Goal: Transaction & Acquisition: Purchase product/service

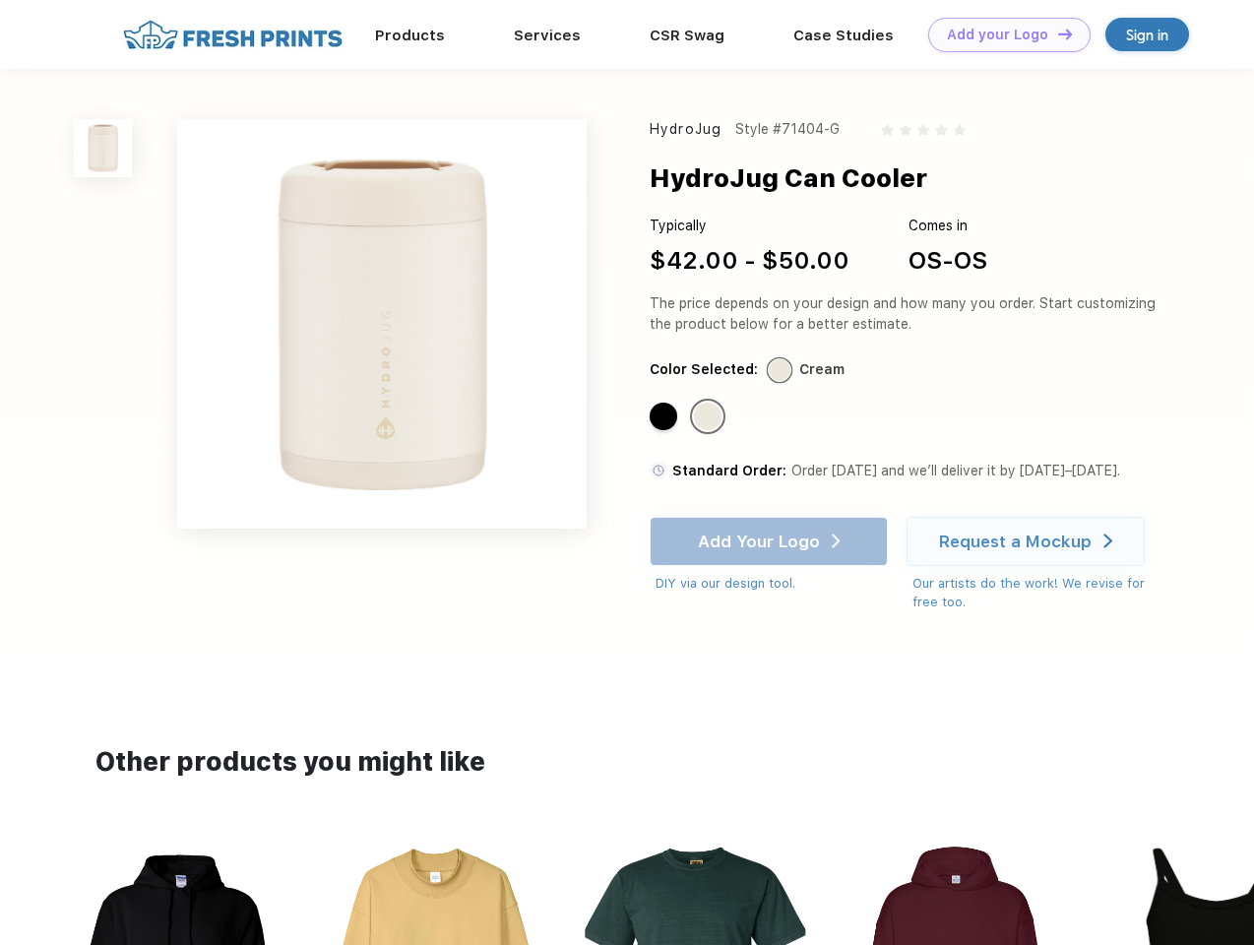
click at [1002, 34] on link "Add your Logo Design Tool" at bounding box center [1009, 35] width 162 height 34
click at [0, 0] on div "Design Tool" at bounding box center [0, 0] width 0 height 0
click at [1056, 33] on link "Add your Logo Design Tool" at bounding box center [1009, 35] width 162 height 34
click at [103, 148] on img at bounding box center [103, 148] width 58 height 58
click at [666, 417] on div "Standard Color" at bounding box center [664, 417] width 28 height 28
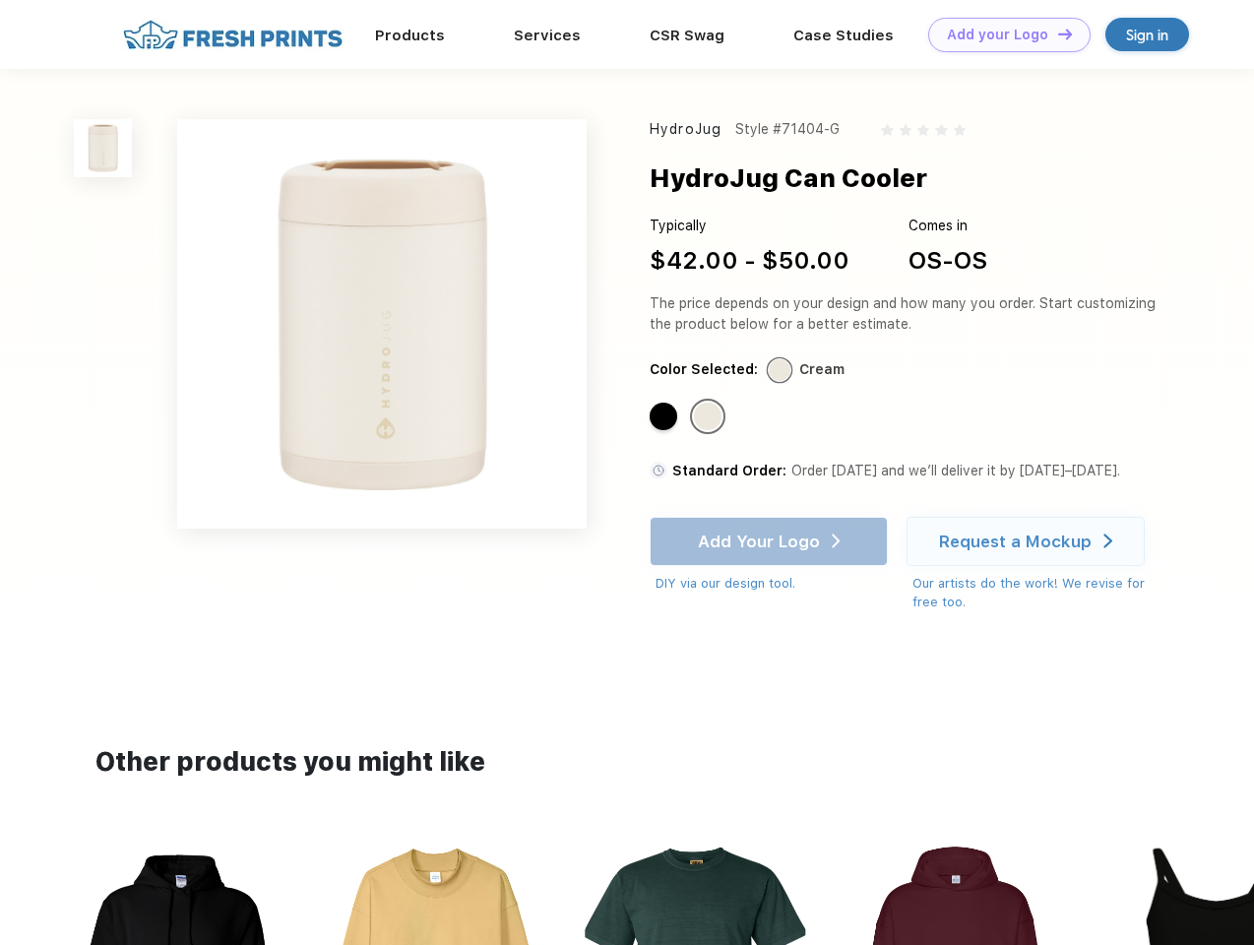
click at [710, 417] on div "Standard Color" at bounding box center [708, 417] width 28 height 28
click at [771, 541] on div "Add Your Logo DIY via our design tool. Ah shoot! This product isn't up in our d…" at bounding box center [769, 555] width 238 height 77
click at [1029, 541] on div "Request a Mockup" at bounding box center [1015, 542] width 153 height 20
